Goal: Information Seeking & Learning: Learn about a topic

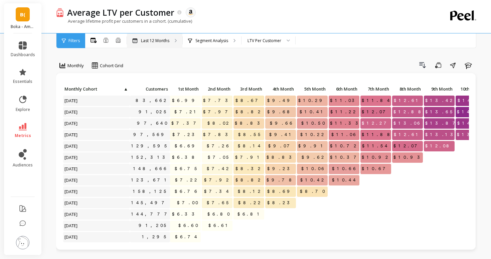
click at [162, 42] on p "Last 12 Months" at bounding box center [155, 40] width 28 height 5
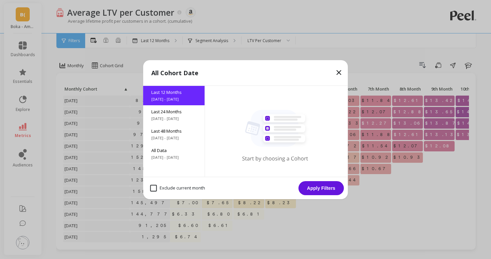
click at [168, 185] on month "Exclude current month" at bounding box center [177, 188] width 55 height 7
checkbox month "true"
click at [335, 187] on button "Apply Filters" at bounding box center [321, 188] width 45 height 14
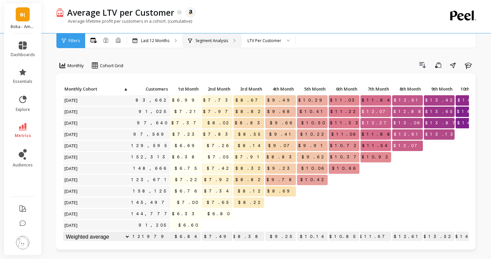
click at [203, 45] on div "Segment Analysis" at bounding box center [212, 40] width 58 height 15
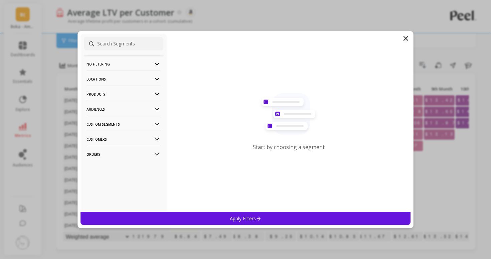
click at [121, 92] on p "Products" at bounding box center [124, 94] width 74 height 17
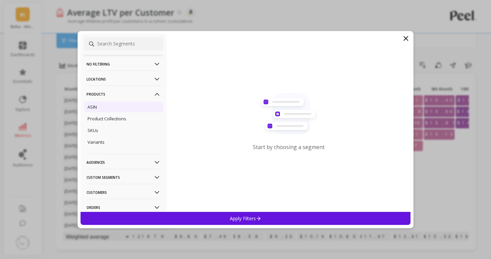
click at [111, 108] on div "ASIN" at bounding box center [124, 107] width 80 height 11
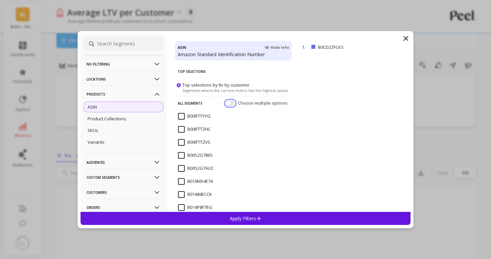
click at [231, 103] on button "button" at bounding box center [231, 103] width 10 height 6
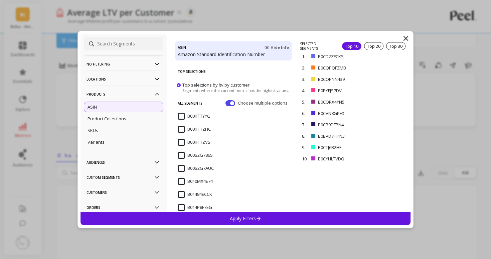
click at [296, 217] on div "Apply Filters" at bounding box center [246, 218] width 330 height 13
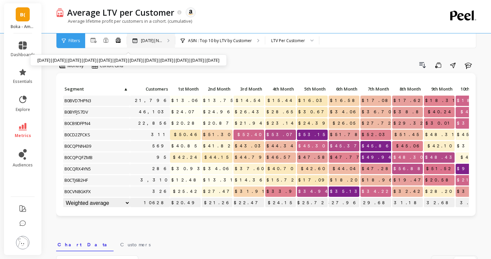
click at [158, 39] on p "[DATE]|N..." at bounding box center [151, 40] width 21 height 5
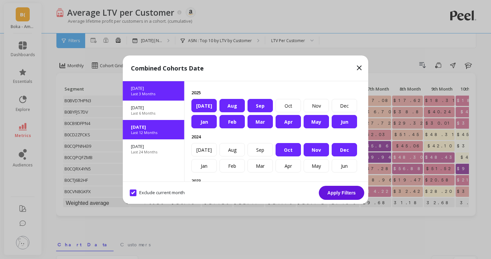
click at [146, 83] on div "[DATE] Last 3 Months" at bounding box center [153, 90] width 61 height 19
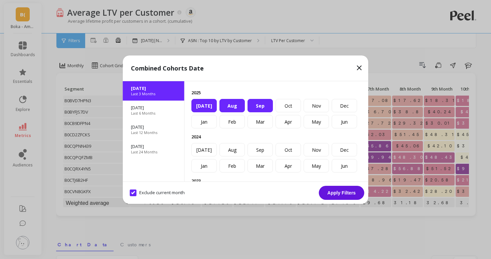
click at [235, 102] on div "Aug" at bounding box center [232, 105] width 25 height 13
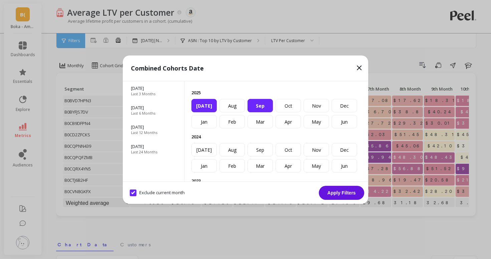
click at [252, 102] on div "Sep" at bounding box center [260, 105] width 25 height 13
click at [334, 197] on button "Apply Filters" at bounding box center [341, 193] width 45 height 14
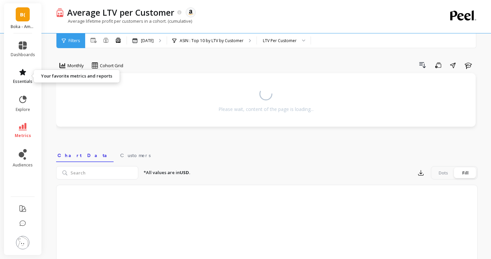
click at [19, 82] on span "essentials" at bounding box center [22, 81] width 19 height 5
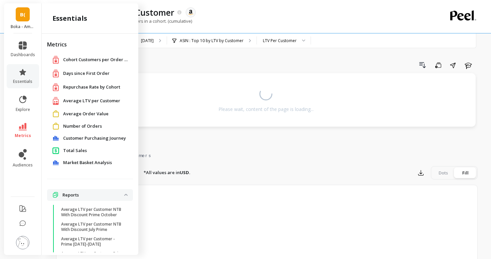
click at [76, 100] on span "Average LTV per Customer" at bounding box center [91, 101] width 57 height 7
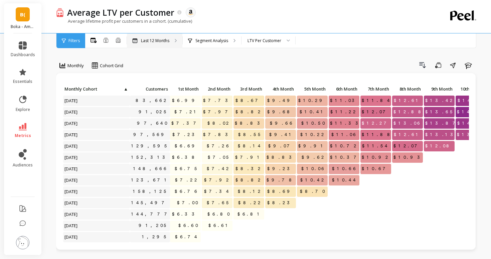
click at [144, 40] on p "Last 12 Months" at bounding box center [155, 40] width 28 height 5
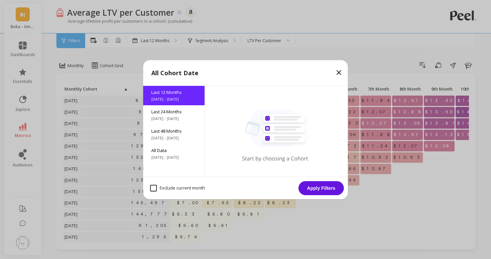
click at [174, 97] on span "[DATE] - [DATE]" at bounding box center [173, 99] width 45 height 5
click at [177, 125] on div "Last 48 Months [DATE] - [DATE]" at bounding box center [173, 134] width 61 height 19
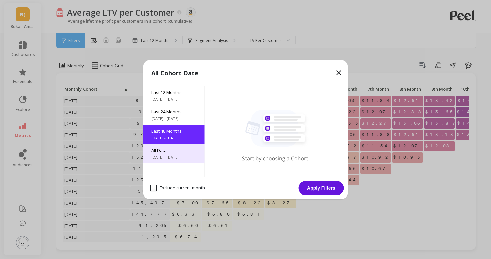
click at [179, 156] on span "[DATE] - [DATE]" at bounding box center [173, 157] width 45 height 5
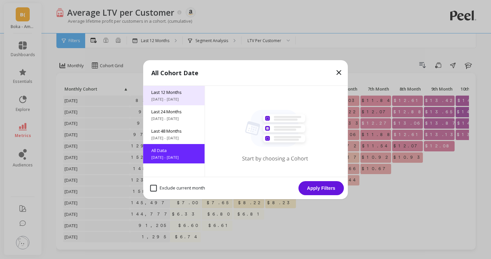
click at [172, 96] on div "Last 12 Months [DATE] - [DATE]" at bounding box center [173, 95] width 61 height 19
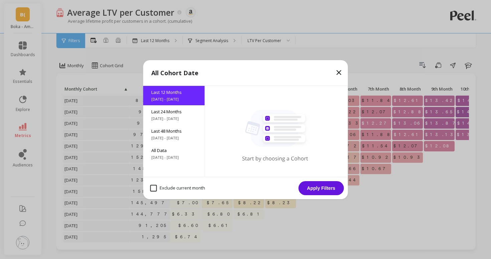
click at [188, 185] on month "Exclude current month" at bounding box center [177, 188] width 55 height 7
checkbox month "true"
click at [335, 71] on icon at bounding box center [339, 72] width 8 height 8
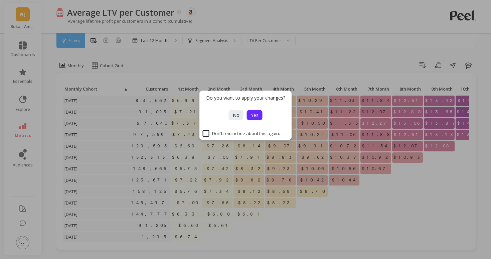
click at [256, 119] on button "Yes" at bounding box center [255, 115] width 16 height 10
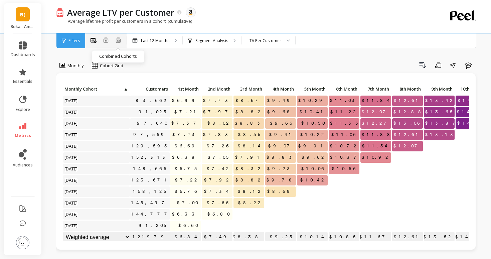
drag, startPoint x: 117, startPoint y: 42, endPoint x: 111, endPoint y: 42, distance: 5.7
click at [117, 42] on icon at bounding box center [118, 41] width 4 height 1
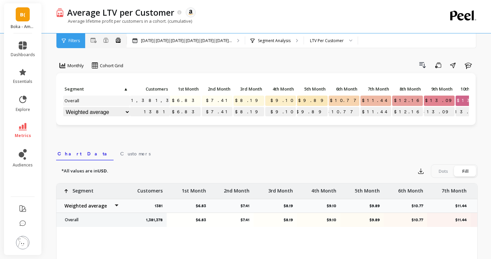
click at [102, 42] on div "All Months Single Cohort Combined Cohorts" at bounding box center [105, 40] width 41 height 9
click at [107, 40] on icon at bounding box center [105, 39] width 5 height 5
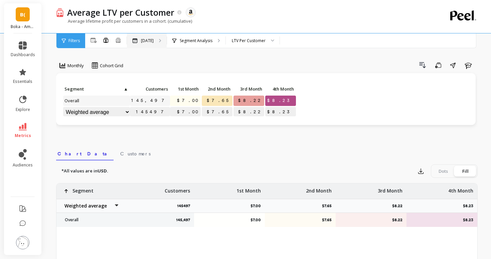
click at [145, 42] on p "[DATE]" at bounding box center [147, 40] width 13 height 5
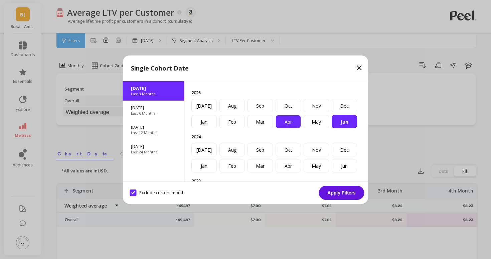
click at [285, 127] on div "Apr" at bounding box center [288, 121] width 25 height 13
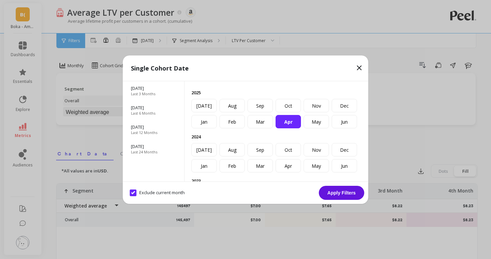
click at [343, 190] on button "Apply Filters" at bounding box center [341, 193] width 45 height 14
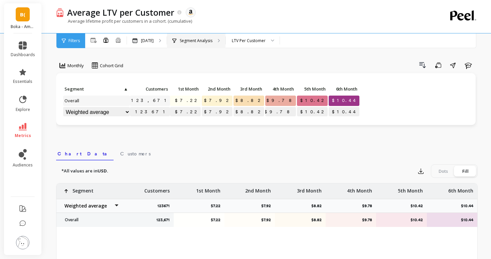
click at [193, 43] on div "Segment Analysis" at bounding box center [196, 40] width 58 height 15
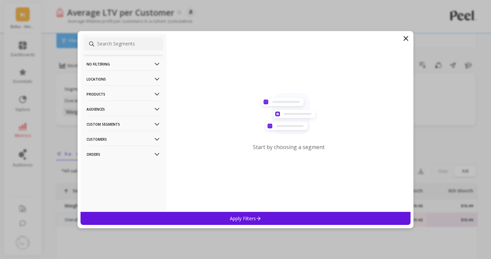
click at [133, 94] on p "Products" at bounding box center [124, 94] width 74 height 17
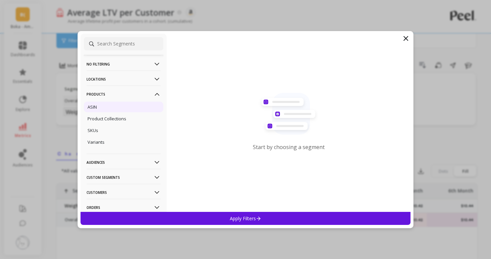
click at [133, 109] on div "ASIN" at bounding box center [124, 107] width 80 height 11
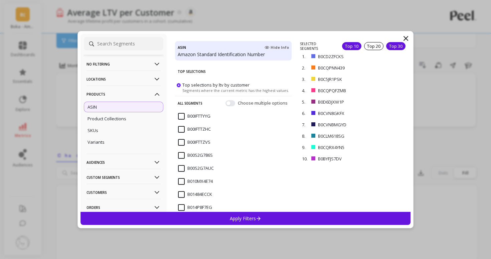
click at [387, 47] on div "Top 30" at bounding box center [395, 46] width 19 height 8
click at [270, 218] on div "Apply Filters" at bounding box center [246, 218] width 330 height 13
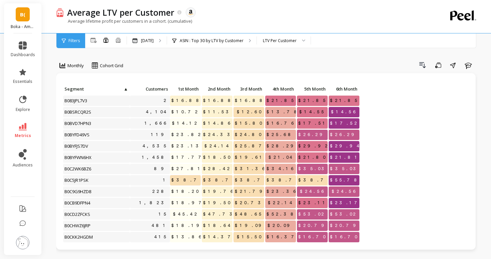
click at [156, 90] on span "Customers" at bounding box center [149, 88] width 37 height 5
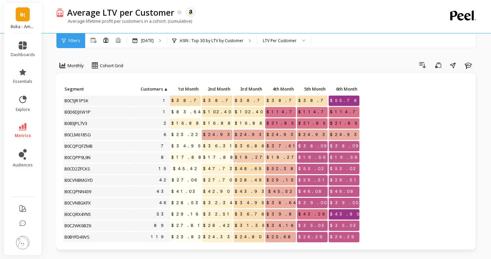
click at [156, 90] on span "Customers" at bounding box center [147, 88] width 32 height 5
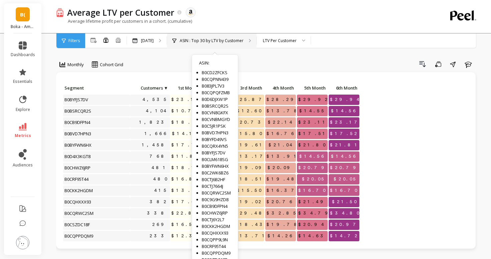
click at [192, 41] on p "ASIN : Top 30 by LTV by Customer" at bounding box center [212, 40] width 64 height 5
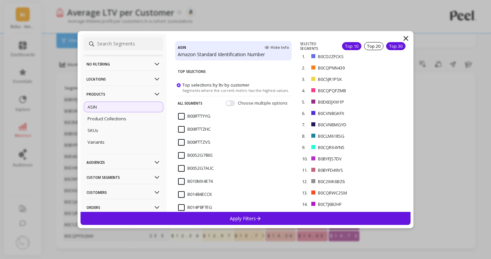
click at [343, 44] on div "Top 10" at bounding box center [351, 46] width 19 height 8
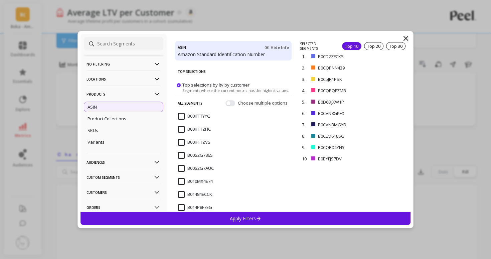
click at [137, 64] on p "No filtering" at bounding box center [124, 63] width 74 height 17
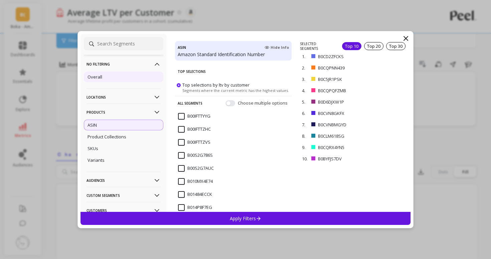
click at [134, 80] on div "Overall" at bounding box center [124, 77] width 80 height 11
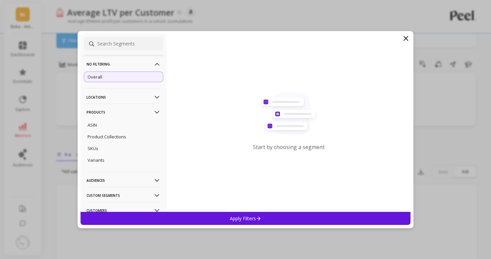
click at [244, 219] on p "Apply Filters" at bounding box center [246, 218] width 32 height 6
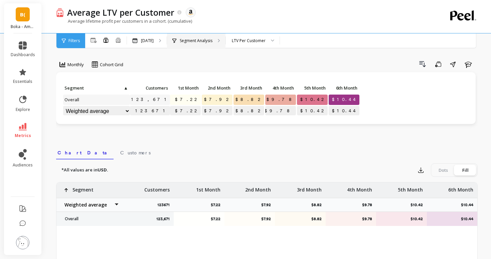
click at [198, 37] on div "Segment Analysis" at bounding box center [196, 40] width 58 height 15
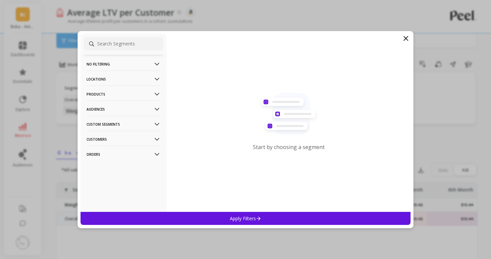
click at [150, 91] on p "Products" at bounding box center [124, 94] width 74 height 17
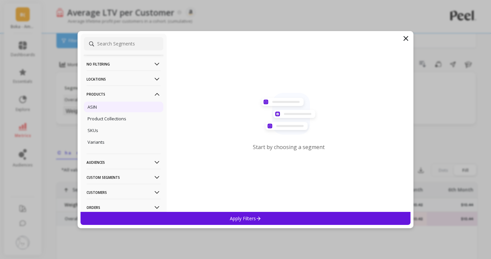
click at [134, 107] on div "ASIN" at bounding box center [124, 107] width 80 height 11
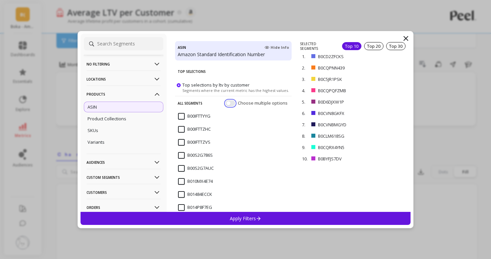
click at [232, 100] on button "button" at bounding box center [231, 103] width 10 height 6
click at [396, 44] on div "Top 30" at bounding box center [395, 46] width 19 height 8
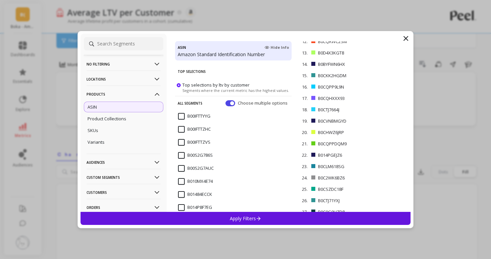
scroll to position [179, 0]
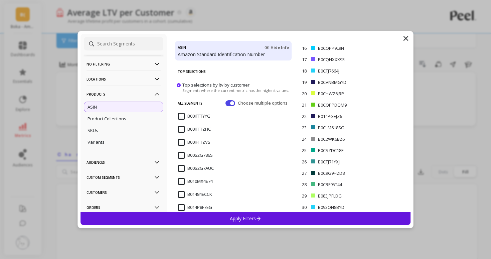
click at [327, 216] on div "Apply Filters" at bounding box center [246, 218] width 330 height 13
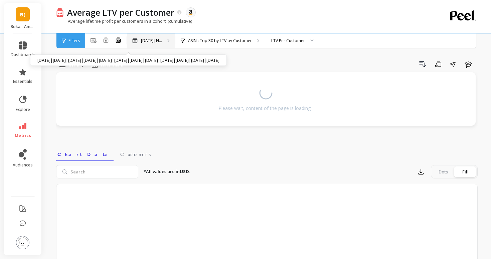
click at [156, 35] on div "[DATE]|N... [DATE]|[DATE]|[DATE]|[DATE]|[DATE]|[DATE]|[DATE]|[DATE]|[DATE]|[DAT…" at bounding box center [151, 40] width 48 height 15
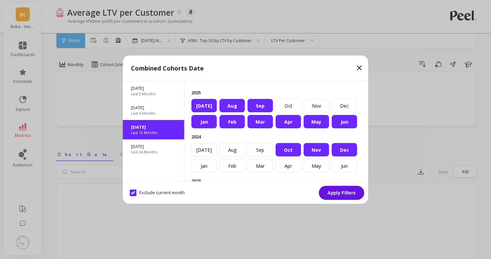
click at [286, 123] on div "Apr" at bounding box center [288, 121] width 25 height 13
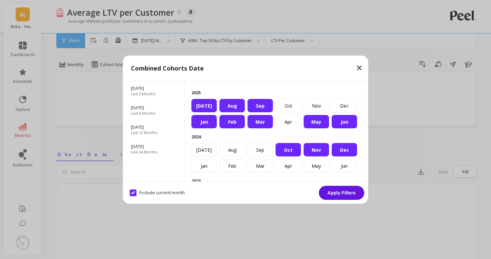
click at [203, 102] on div "[DATE]" at bounding box center [203, 105] width 25 height 13
click at [228, 102] on div "Aug" at bounding box center [232, 105] width 25 height 13
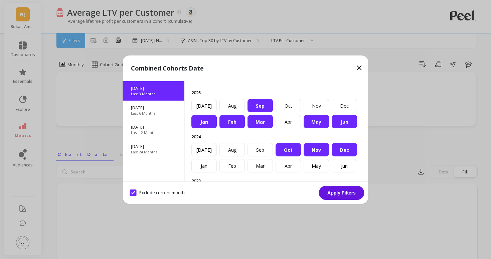
click at [153, 97] on div "[DATE] Last 3 Months" at bounding box center [153, 90] width 61 height 19
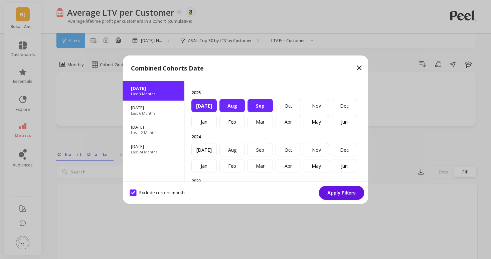
click at [204, 101] on div "[DATE]" at bounding box center [203, 105] width 25 height 13
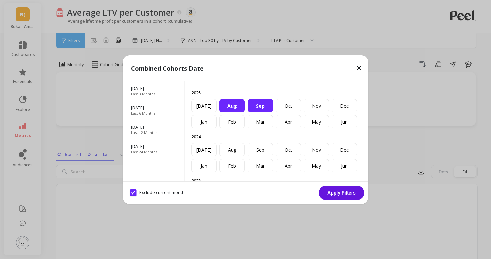
click at [224, 102] on div "Aug" at bounding box center [232, 105] width 25 height 13
click at [268, 102] on div "Sep" at bounding box center [260, 105] width 25 height 13
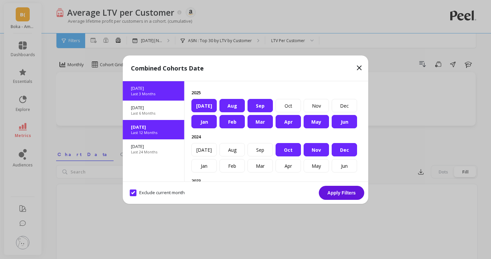
click at [160, 97] on div "[DATE] Last 3 Months" at bounding box center [153, 90] width 61 height 19
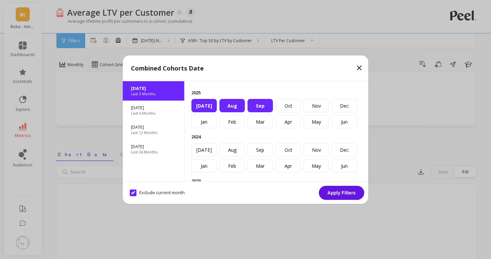
click at [210, 102] on div "[DATE]" at bounding box center [203, 105] width 25 height 13
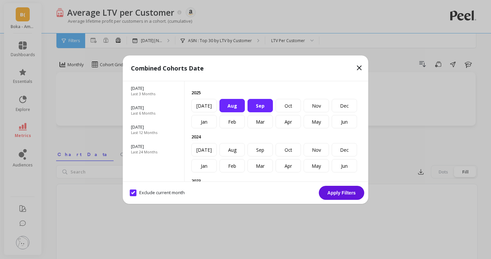
click at [234, 104] on div "Aug" at bounding box center [232, 105] width 25 height 13
click at [282, 115] on div "Apr" at bounding box center [288, 121] width 25 height 13
click at [265, 103] on div "Sep" at bounding box center [260, 105] width 25 height 13
click at [331, 195] on button "Apply Filters" at bounding box center [341, 193] width 45 height 14
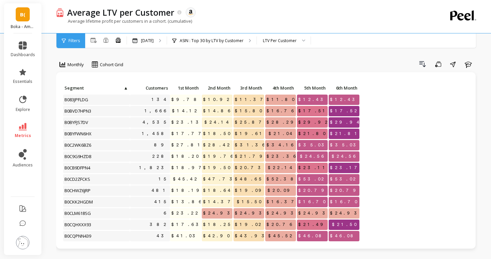
click at [163, 88] on span "Customers" at bounding box center [149, 87] width 37 height 5
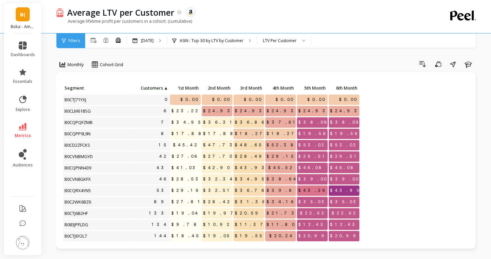
click at [163, 88] on span "▲" at bounding box center [165, 87] width 5 height 5
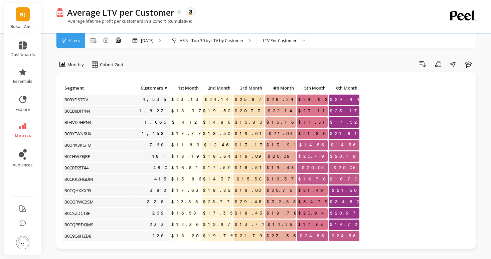
click at [27, 14] on link "B(" at bounding box center [23, 14] width 14 height 14
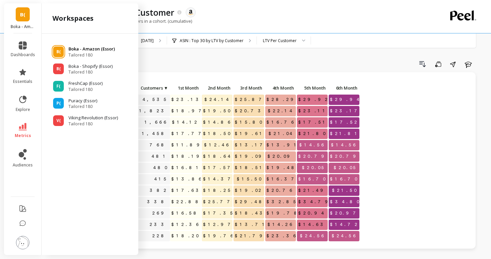
click at [53, 50] on div "B(" at bounding box center [58, 51] width 11 height 11
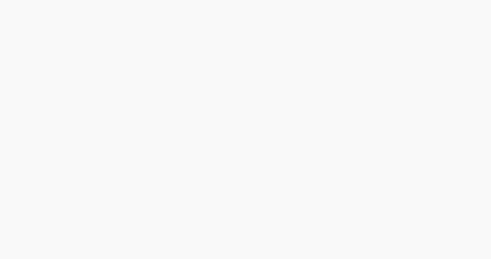
click at [203, 0] on html at bounding box center [245, 0] width 491 height 0
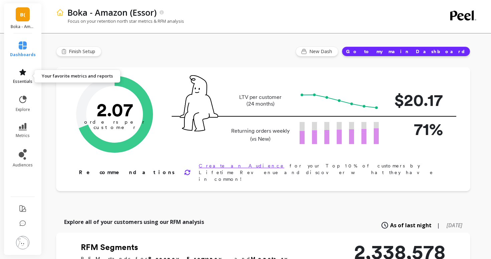
click at [23, 72] on icon at bounding box center [22, 72] width 7 height 6
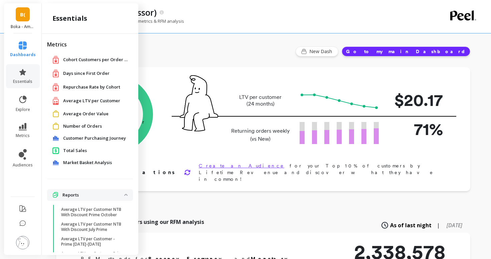
click at [72, 87] on span "Repurchase Rate by Cohort" at bounding box center [91, 87] width 57 height 7
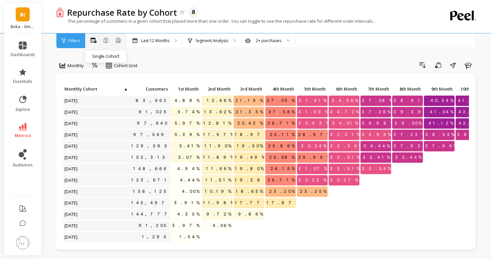
click at [106, 41] on icon at bounding box center [105, 39] width 5 height 5
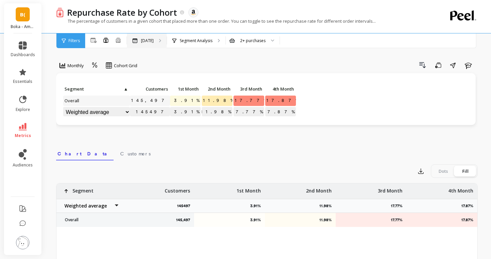
click at [147, 38] on p "[DATE]" at bounding box center [147, 40] width 13 height 5
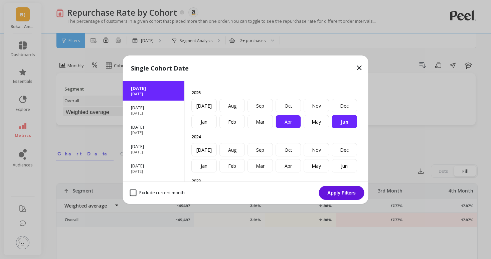
click at [280, 126] on div "Apr" at bounding box center [288, 121] width 25 height 13
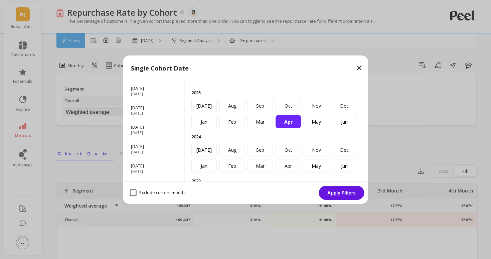
click at [344, 194] on button "Apply Filters" at bounding box center [341, 193] width 45 height 14
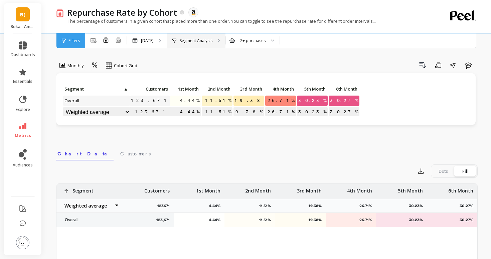
click at [200, 38] on p "Segment Analysis" at bounding box center [196, 40] width 33 height 5
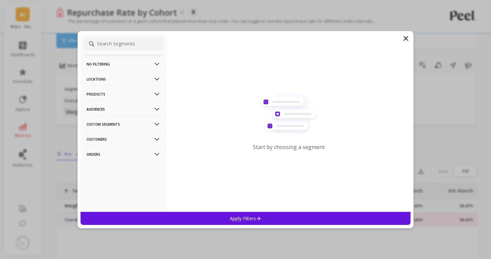
click at [123, 90] on p "Products" at bounding box center [124, 94] width 74 height 17
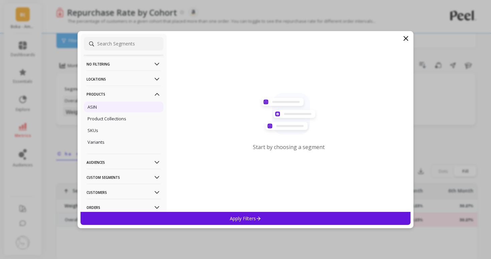
click at [124, 103] on div "ASIN" at bounding box center [124, 107] width 80 height 11
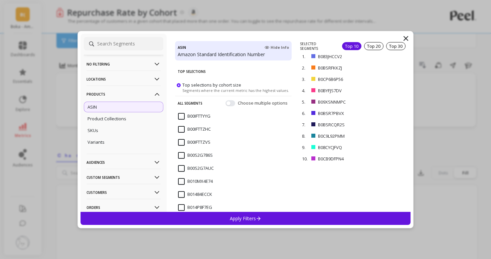
click at [270, 219] on div "Apply Filters" at bounding box center [246, 218] width 330 height 13
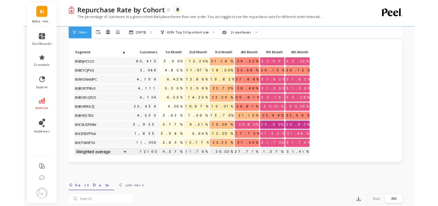
scroll to position [23, 0]
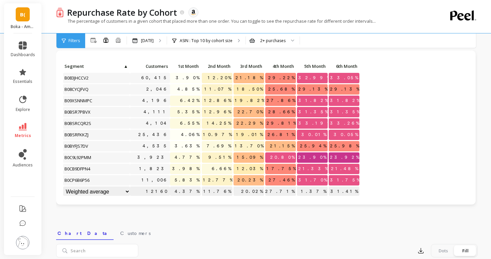
click at [343, 64] on span "6th Month" at bounding box center [343, 65] width 27 height 5
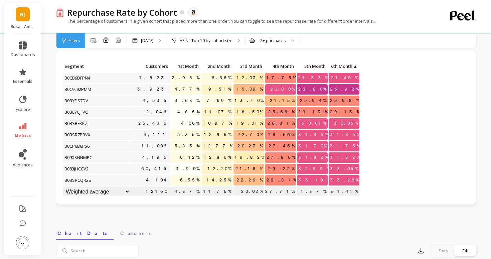
click at [343, 64] on span "6th Month" at bounding box center [341, 65] width 22 height 5
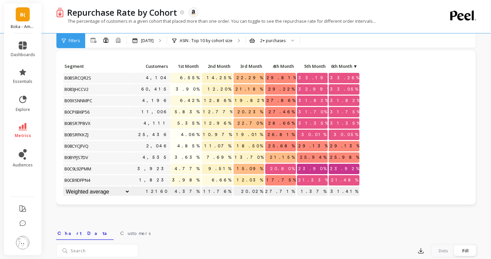
click at [155, 66] on span "Customers" at bounding box center [149, 65] width 37 height 5
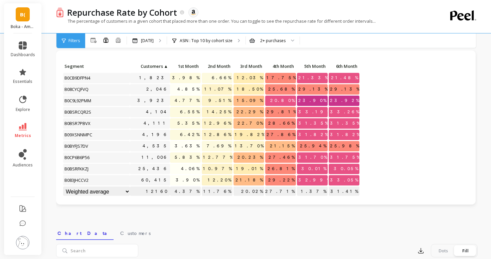
click at [155, 66] on span "Customers" at bounding box center [147, 65] width 32 height 5
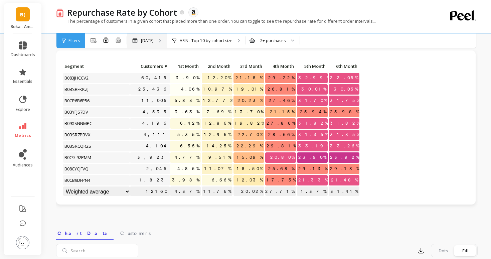
click at [139, 41] on div "[DATE]" at bounding box center [142, 40] width 21 height 5
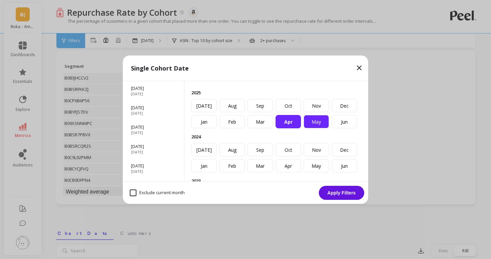
click at [311, 120] on div "May" at bounding box center [316, 121] width 25 height 13
click at [329, 191] on button "Apply Filters" at bounding box center [341, 193] width 45 height 14
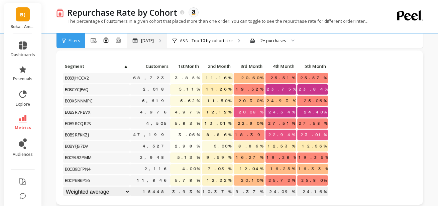
click at [154, 39] on p "[DATE]" at bounding box center [147, 40] width 13 height 5
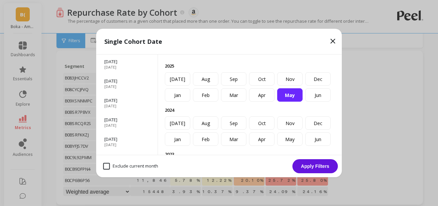
click at [334, 41] on icon at bounding box center [333, 41] width 8 height 8
